Goal: Task Accomplishment & Management: Use online tool/utility

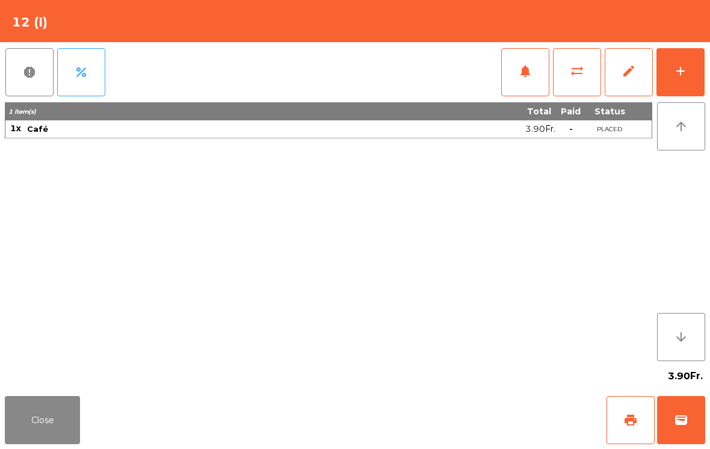
click at [697, 414] on button "wallet" at bounding box center [681, 420] width 48 height 48
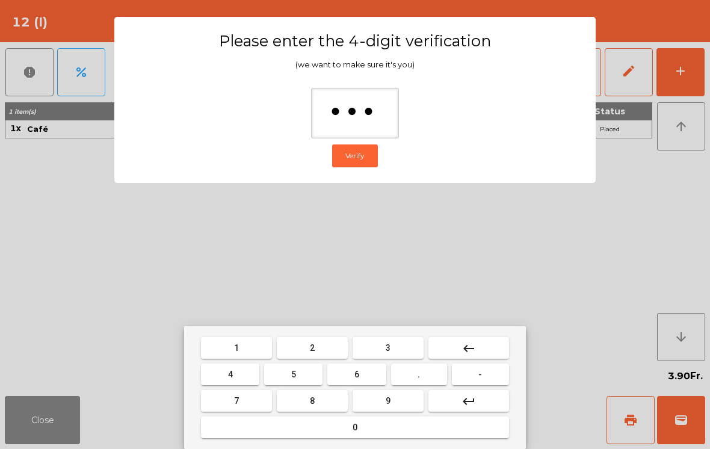
type input "****"
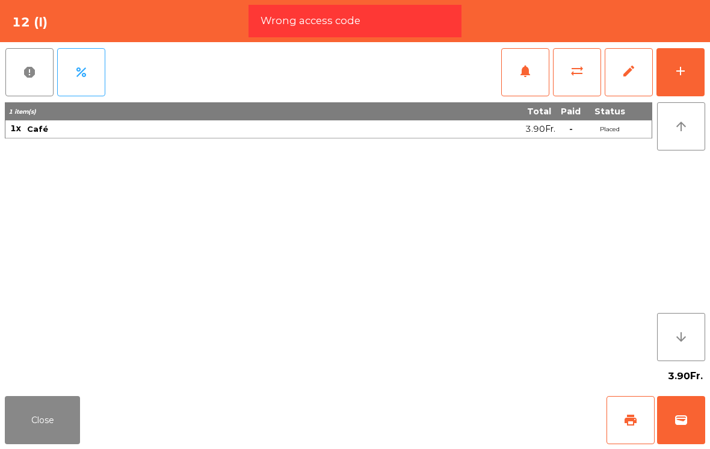
click at [685, 423] on span "wallet" at bounding box center [681, 420] width 14 height 14
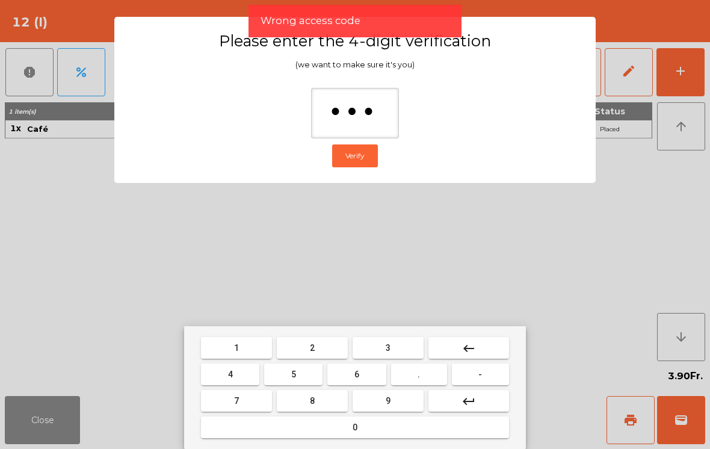
type input "****"
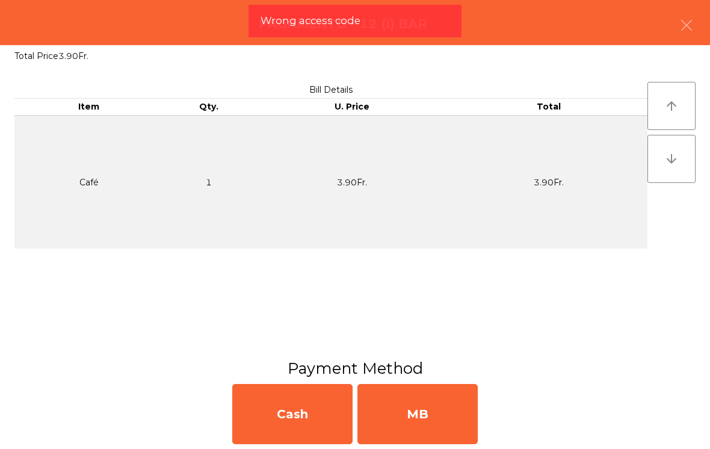
click at [415, 430] on div "MB" at bounding box center [417, 414] width 120 height 60
click at [411, 431] on div "No" at bounding box center [417, 414] width 120 height 60
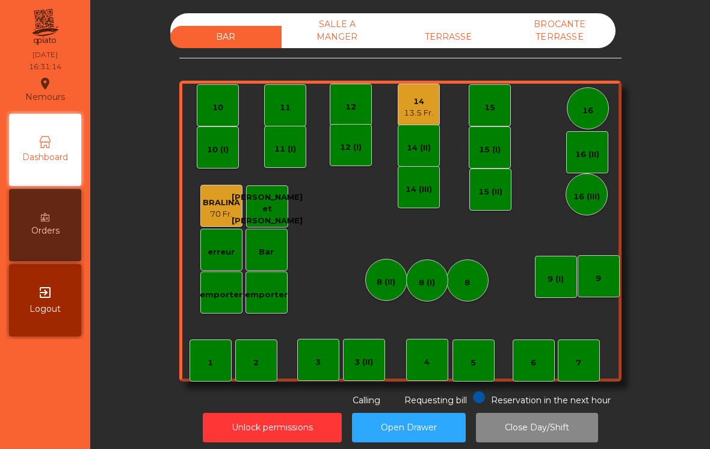
click at [360, 357] on div "3 (II)" at bounding box center [363, 362] width 19 height 12
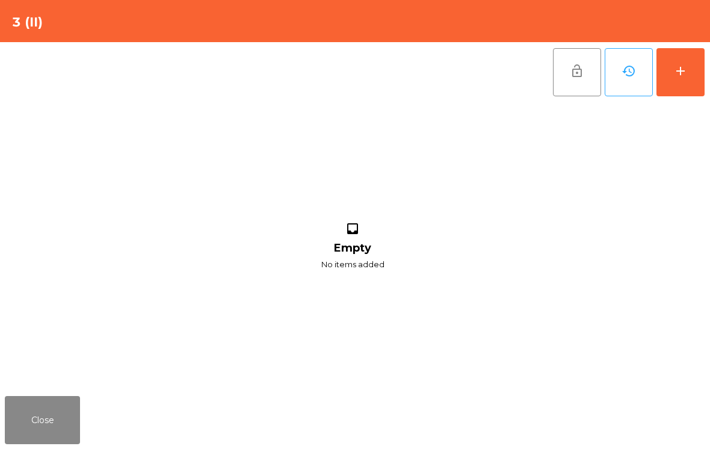
click at [676, 71] on div "add" at bounding box center [680, 71] width 14 height 14
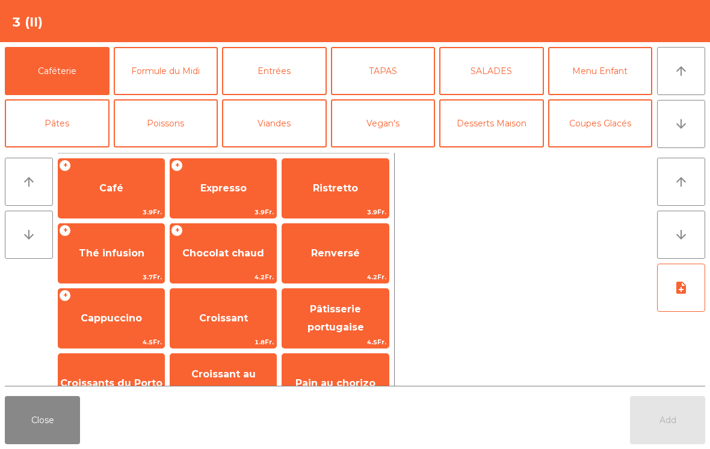
click at [112, 247] on span "Thé infusion" at bounding box center [112, 252] width 66 height 11
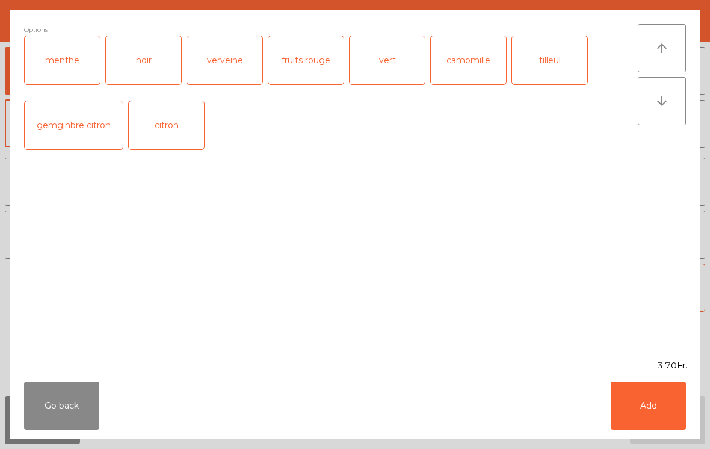
click at [391, 50] on div "vert" at bounding box center [387, 60] width 75 height 48
click at [654, 412] on button "Add" at bounding box center [648, 405] width 75 height 48
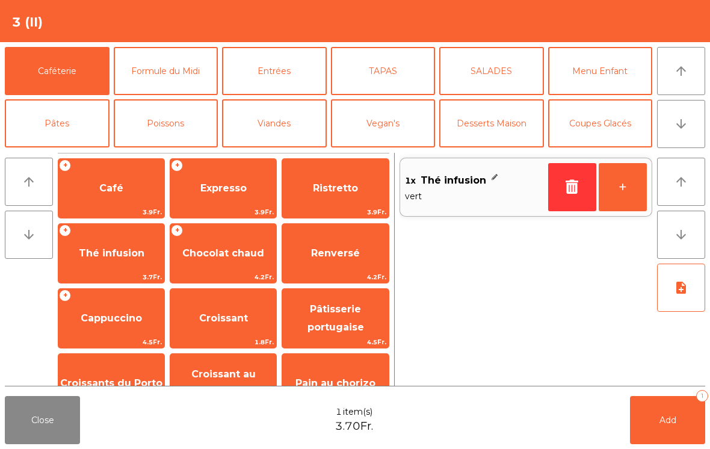
click at [236, 249] on span "Chocolat chaud" at bounding box center [223, 252] width 82 height 11
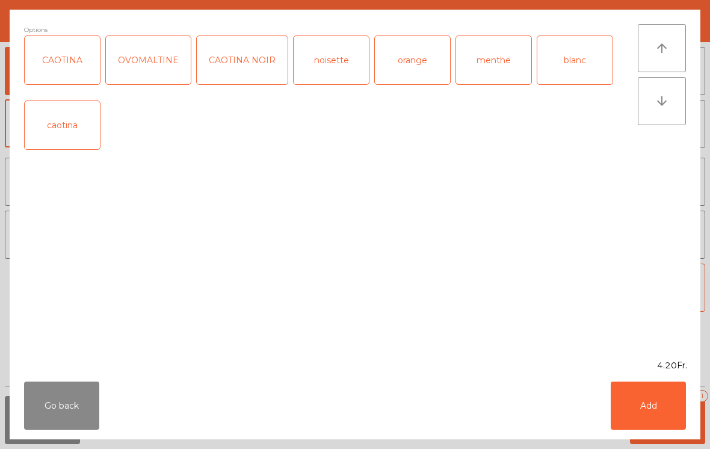
click at [62, 52] on div "CAOTINA" at bounding box center [62, 60] width 75 height 48
click at [643, 409] on button "Add" at bounding box center [648, 405] width 75 height 48
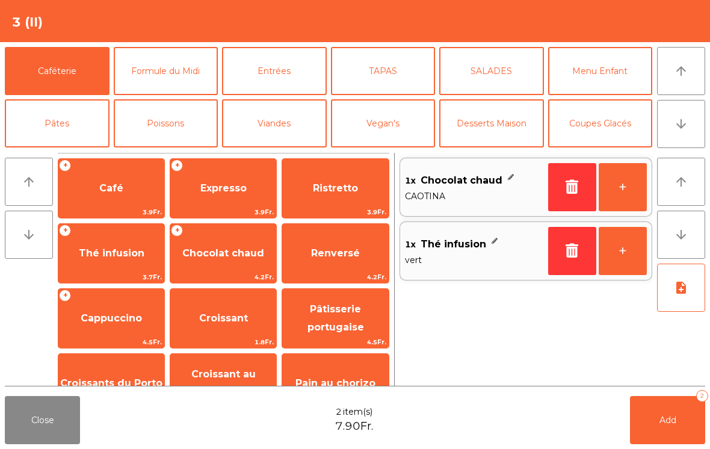
click at [652, 420] on button "Add 2" at bounding box center [667, 420] width 75 height 48
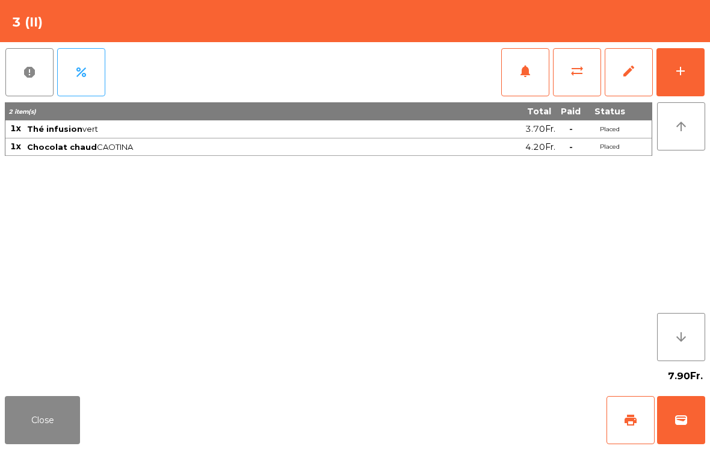
click at [56, 430] on button "Close" at bounding box center [42, 420] width 75 height 48
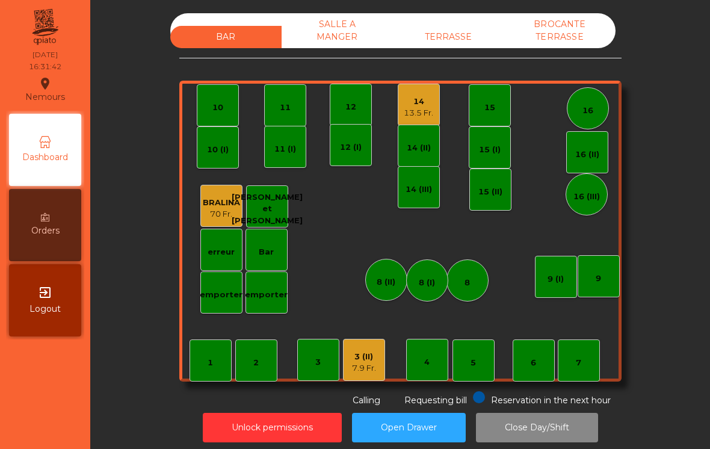
click at [262, 251] on div "Bar" at bounding box center [266, 252] width 15 height 12
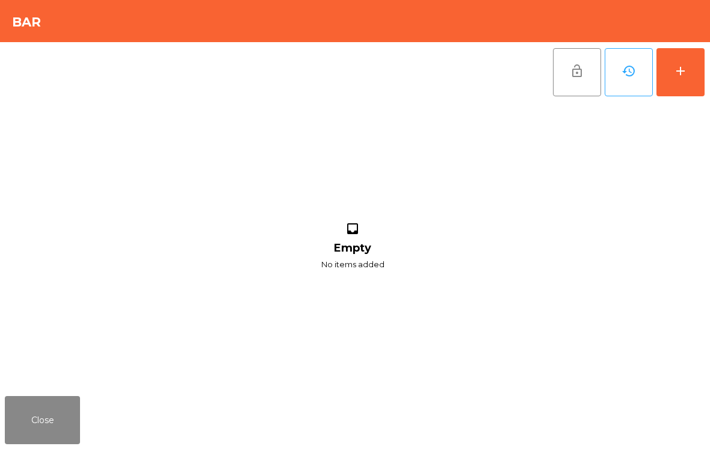
click at [681, 80] on button "add" at bounding box center [680, 72] width 48 height 48
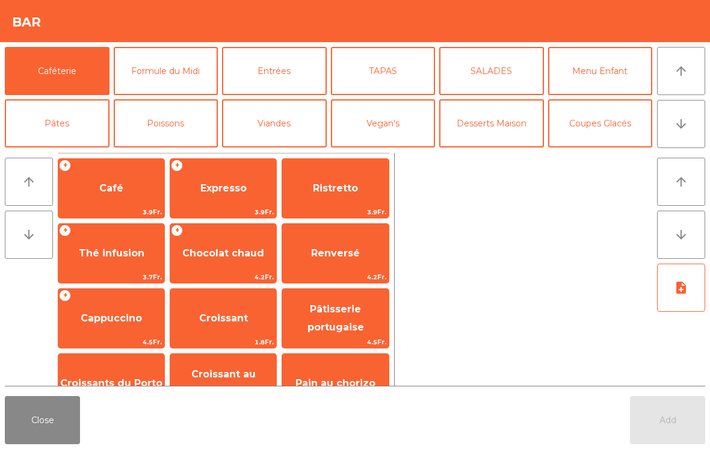
click at [239, 325] on span "Croissant" at bounding box center [223, 318] width 106 height 32
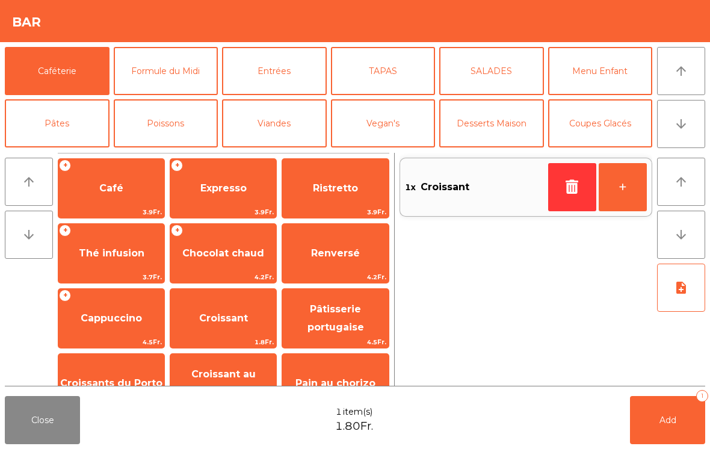
click at [681, 430] on button "Add 1" at bounding box center [667, 420] width 75 height 48
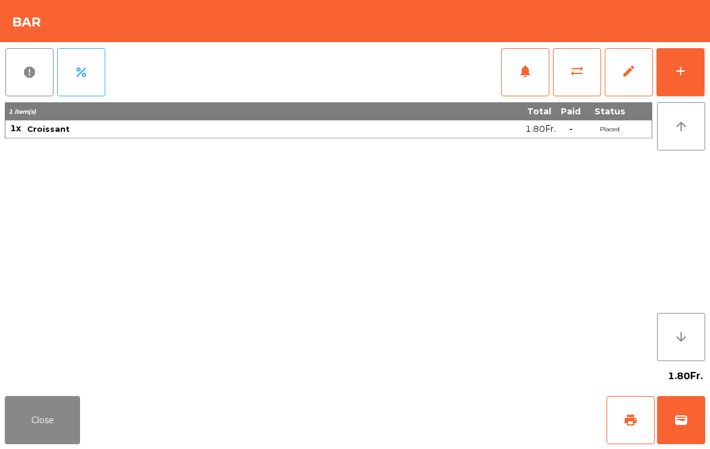
click at [634, 431] on button "print" at bounding box center [631, 420] width 48 height 48
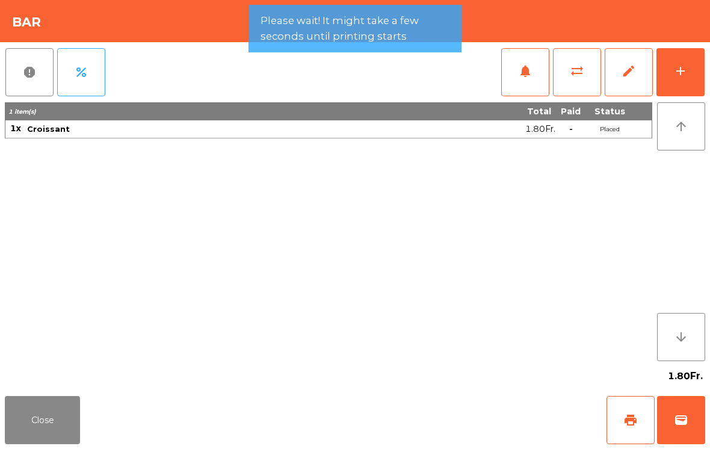
click at [703, 421] on button "wallet" at bounding box center [681, 420] width 48 height 48
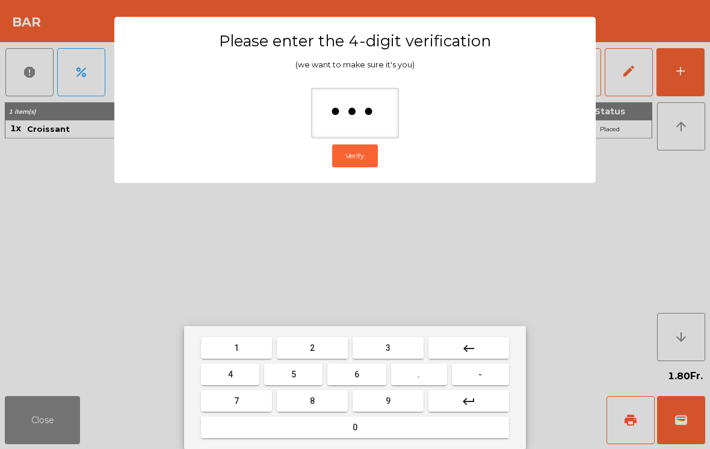
type input "****"
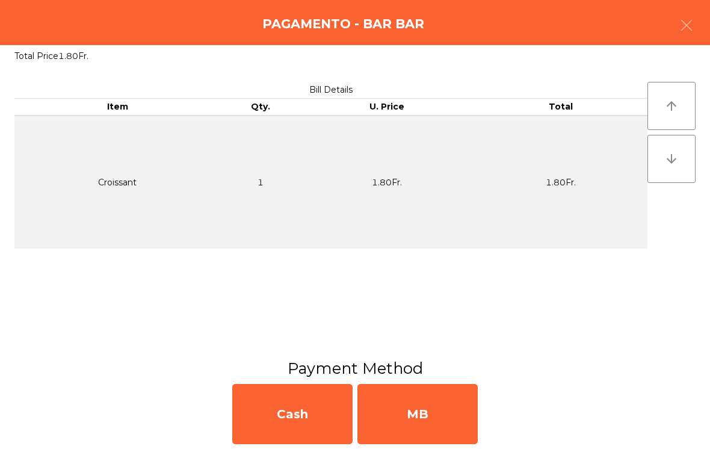
click at [436, 415] on div "MB" at bounding box center [417, 414] width 120 height 60
click at [454, 401] on div "No" at bounding box center [417, 414] width 120 height 60
click at [454, 400] on div "No" at bounding box center [417, 414] width 120 height 60
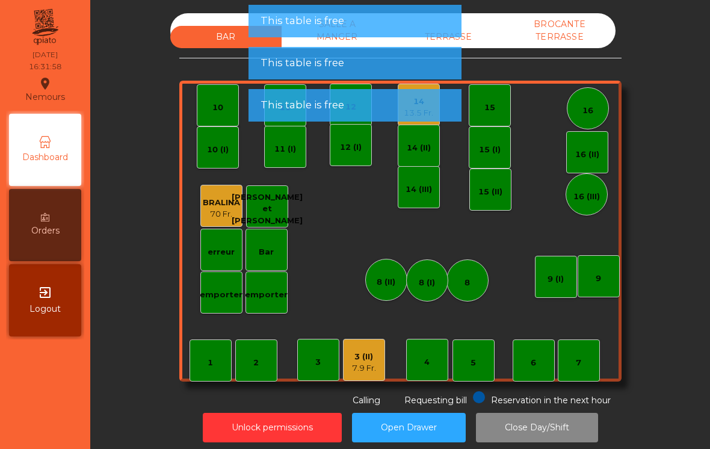
click at [426, 428] on button "Open Drawer" at bounding box center [409, 427] width 114 height 29
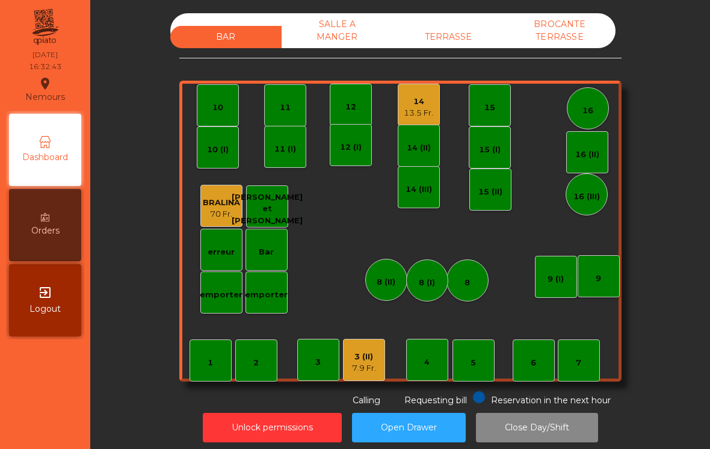
click at [435, 104] on div "14 13.5 Fr." at bounding box center [419, 105] width 42 height 42
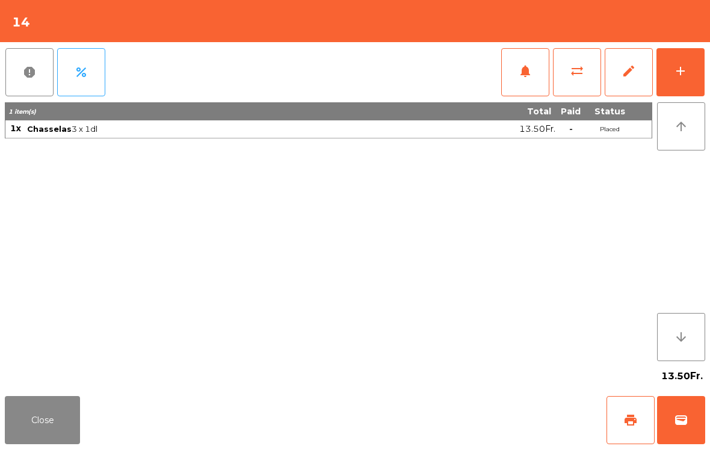
click at [664, 81] on button "add" at bounding box center [680, 72] width 48 height 48
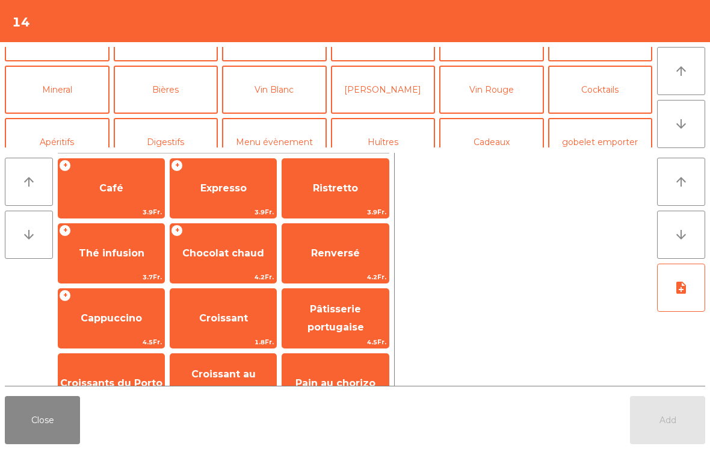
scroll to position [82, 0]
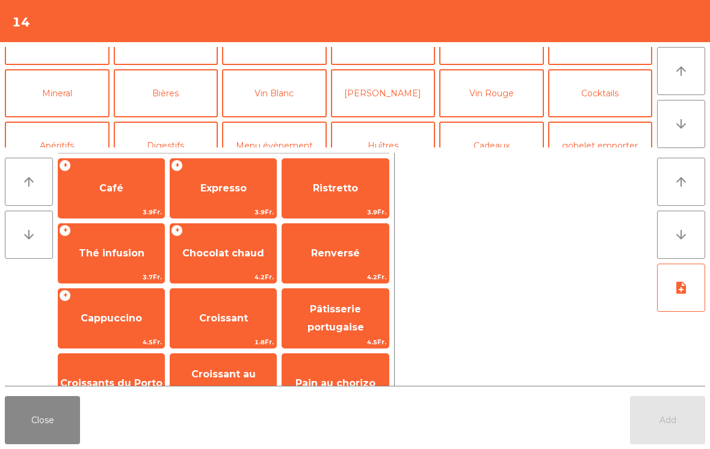
click at [259, 87] on button "Vin Blanc" at bounding box center [274, 93] width 105 height 48
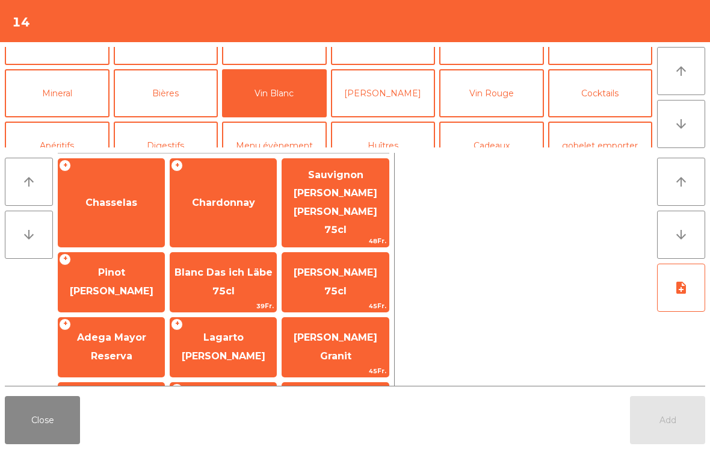
click at [88, 197] on span "Chasselas" at bounding box center [111, 202] width 52 height 11
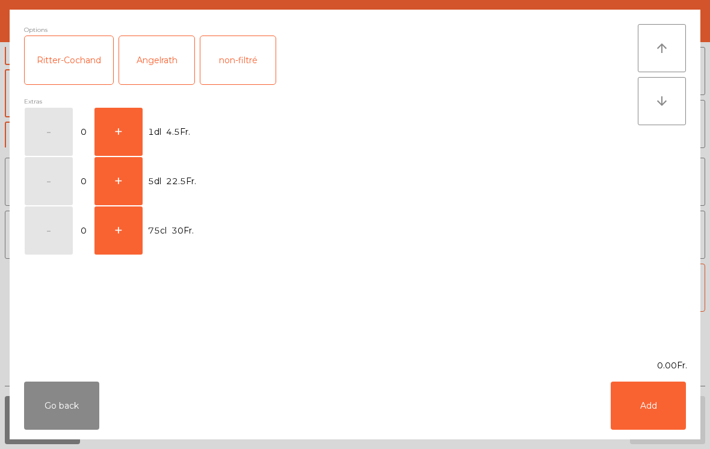
click at [116, 138] on button "+" at bounding box center [118, 132] width 48 height 48
click at [103, 126] on button "+" at bounding box center [118, 132] width 48 height 48
click at [641, 412] on button "Add" at bounding box center [648, 405] width 75 height 48
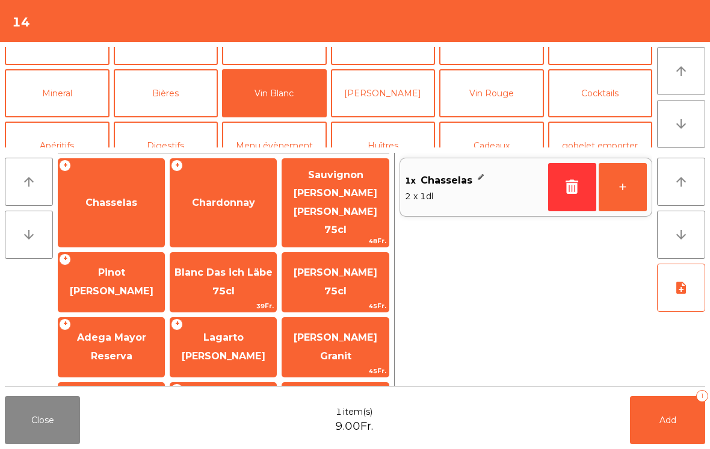
click at [641, 403] on button "Add 1" at bounding box center [667, 420] width 75 height 48
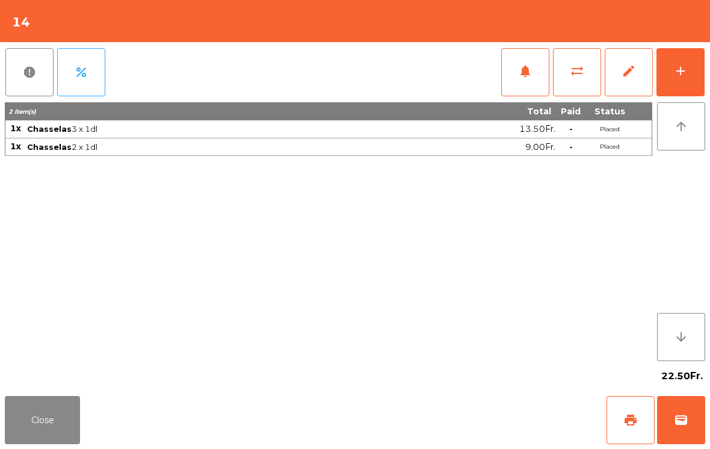
click at [53, 406] on button "Close" at bounding box center [42, 420] width 75 height 48
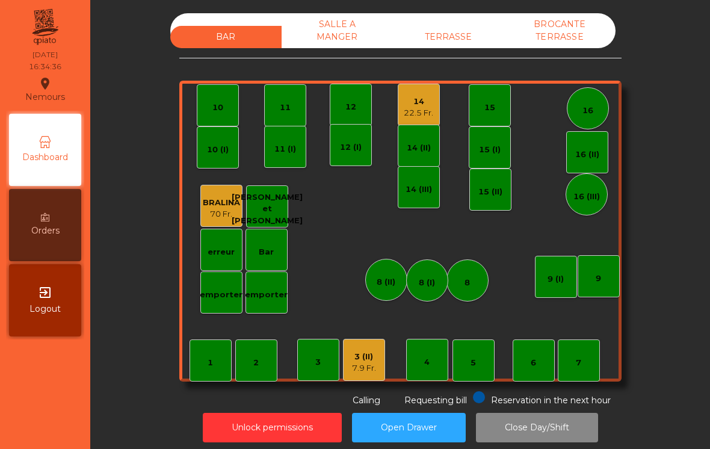
click at [351, 108] on div "12" at bounding box center [350, 107] width 11 height 12
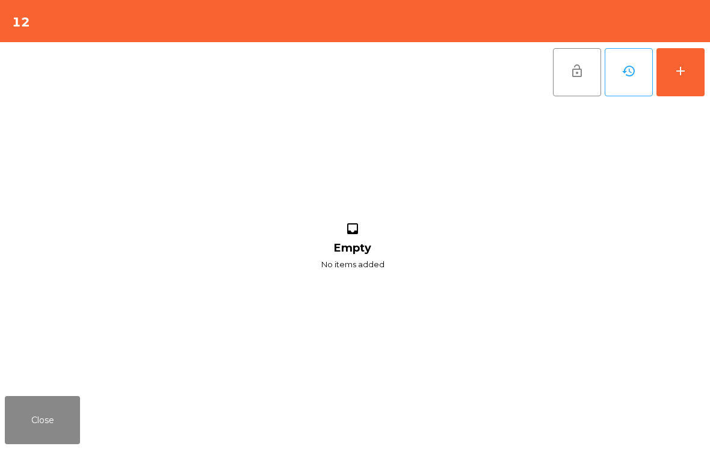
click at [675, 76] on div "add" at bounding box center [680, 71] width 14 height 14
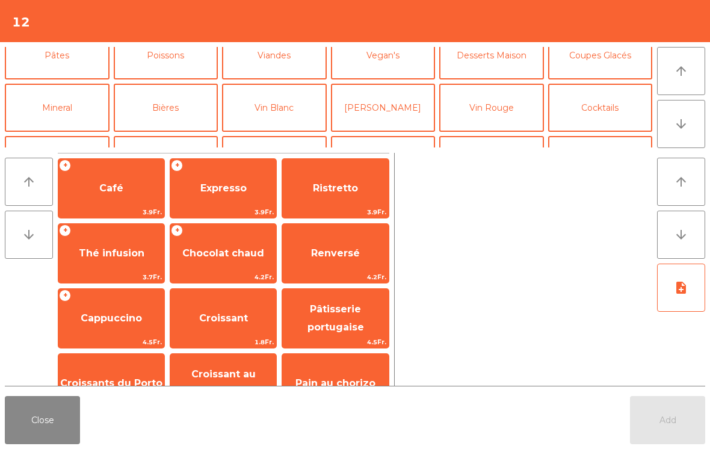
scroll to position [69, 0]
click at [178, 111] on button "Bières" at bounding box center [166, 107] width 105 height 48
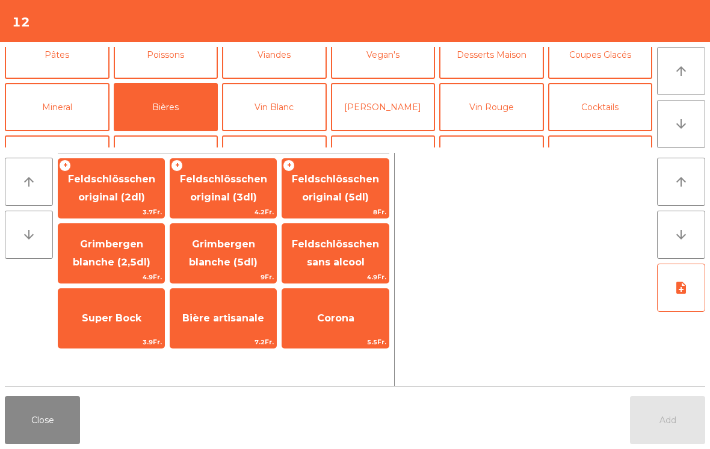
click at [235, 317] on span "Bière artisanale" at bounding box center [223, 317] width 82 height 11
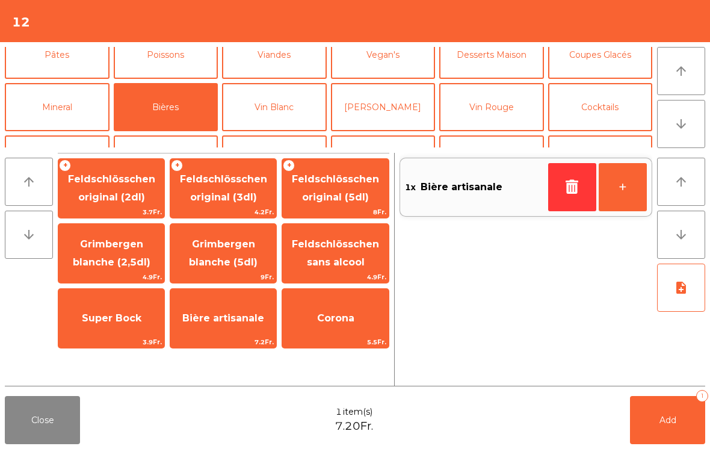
click at [250, 186] on span "Feldschlösschen original (3dl)" at bounding box center [223, 188] width 106 height 51
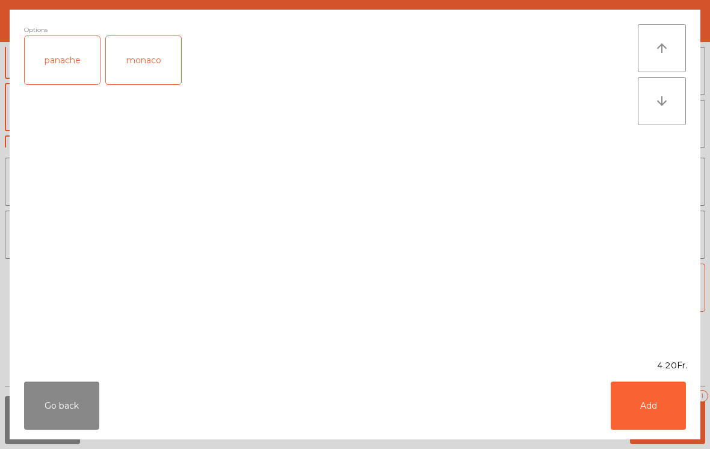
click at [664, 417] on button "Add" at bounding box center [648, 405] width 75 height 48
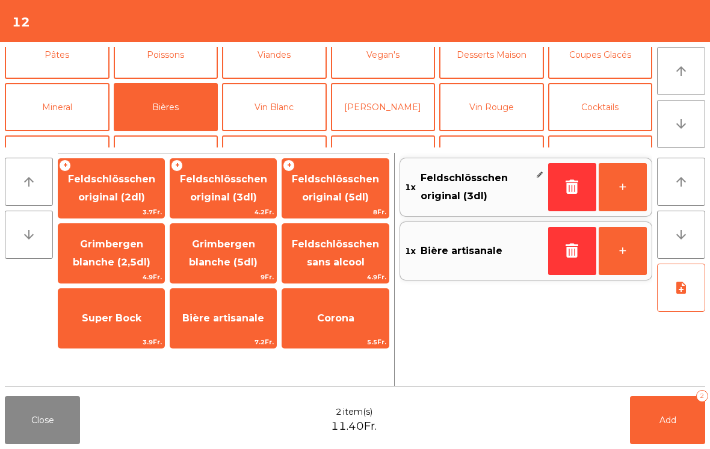
click at [663, 431] on button "Add 2" at bounding box center [667, 420] width 75 height 48
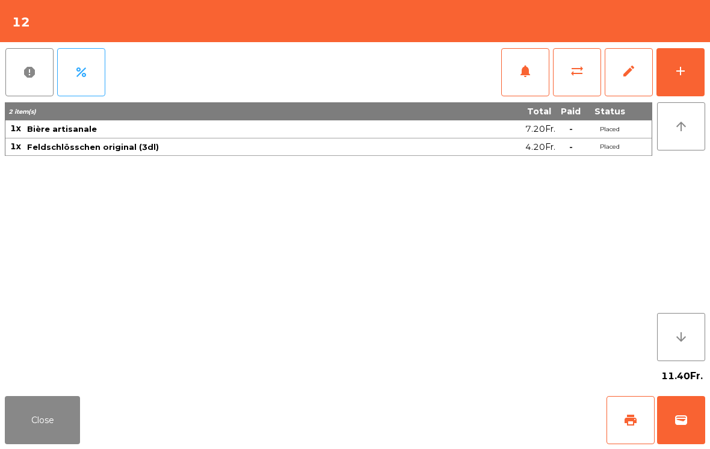
click at [38, 402] on button "Close" at bounding box center [42, 420] width 75 height 48
